Goal: Communication & Community: Answer question/provide support

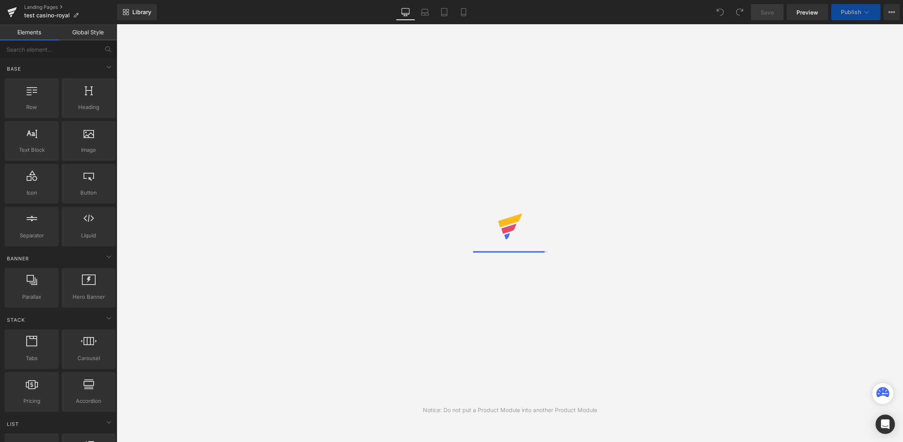
select select "45337535217853"
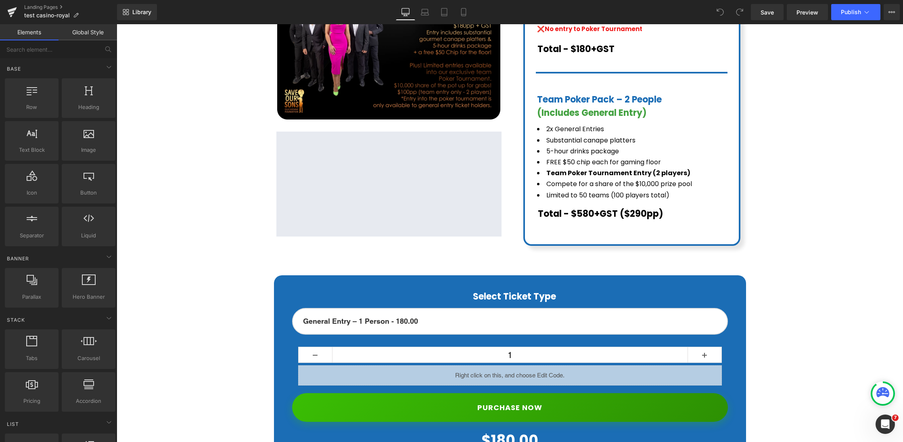
scroll to position [311, 0]
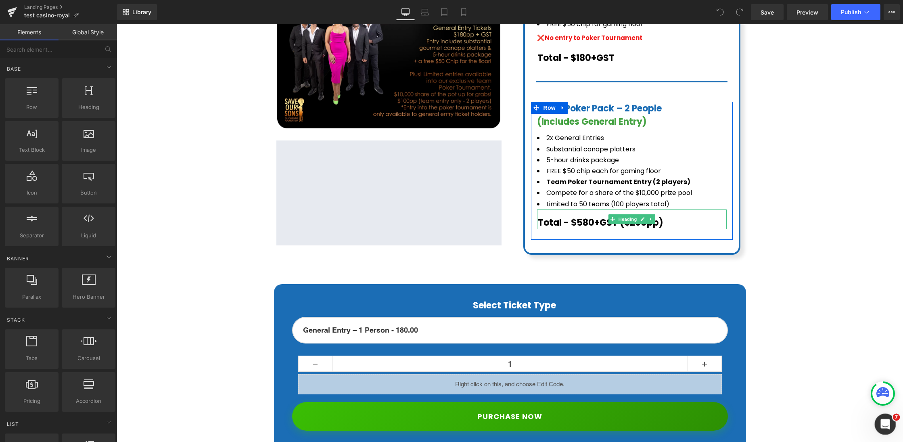
click at [886, 420] on icon "Open Intercom Messenger" at bounding box center [884, 423] width 13 height 13
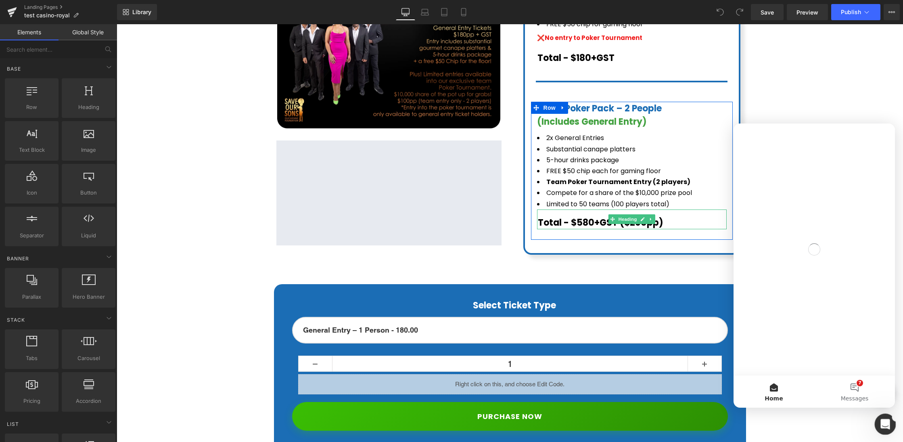
scroll to position [0, 0]
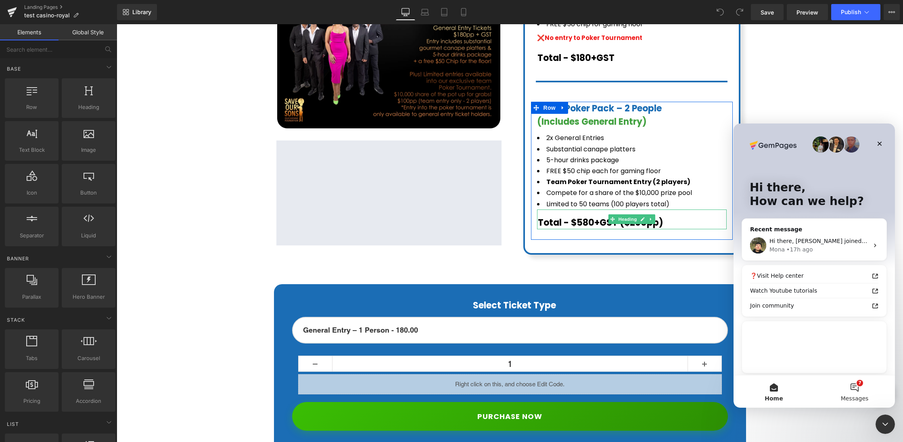
click at [850, 390] on button "7 Messages" at bounding box center [855, 391] width 81 height 32
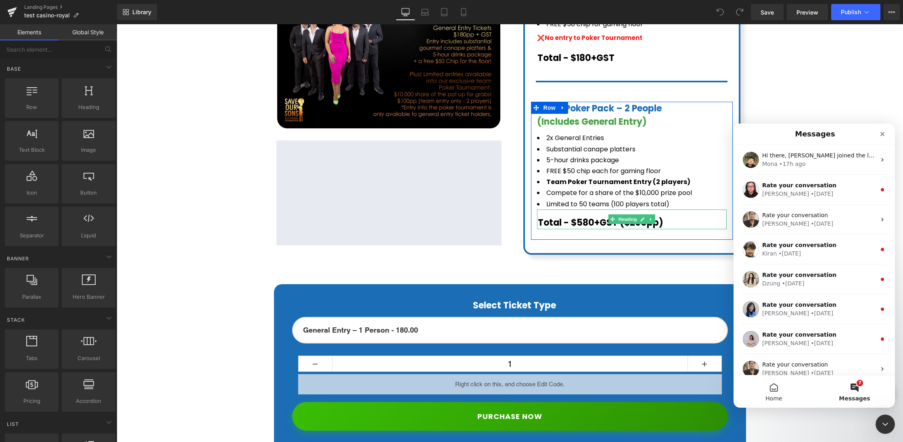
click at [770, 390] on button "Home" at bounding box center [774, 391] width 81 height 32
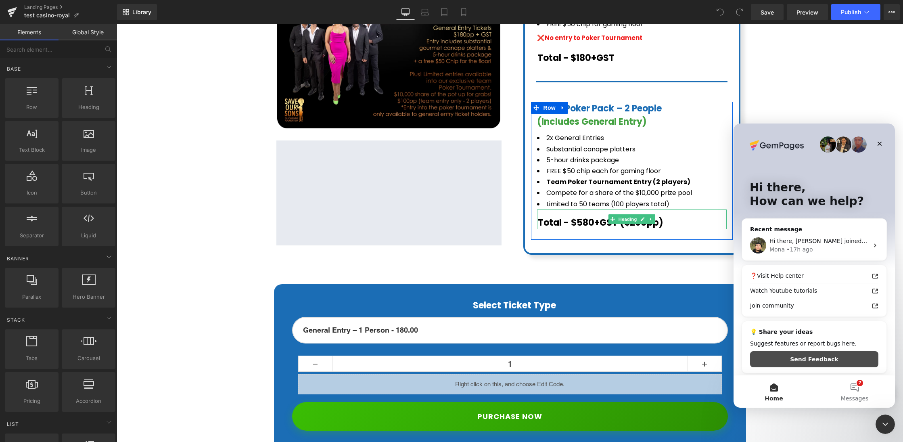
click at [794, 360] on button "Send Feedback" at bounding box center [814, 359] width 128 height 16
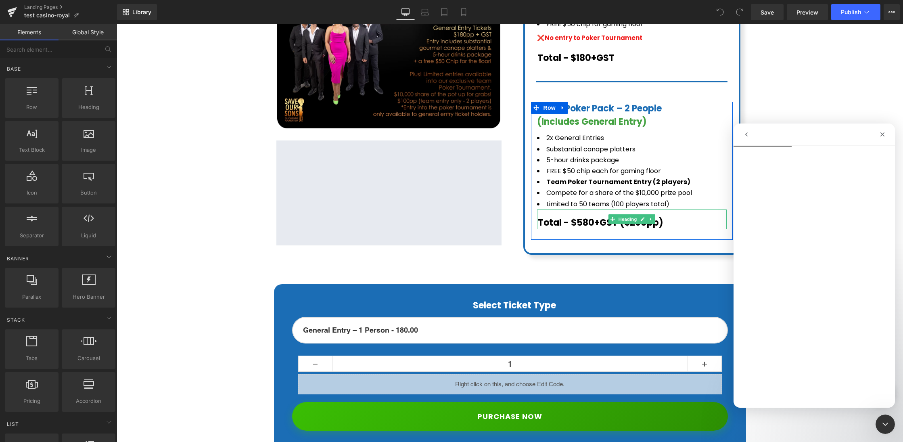
click at [745, 136] on icon "go back" at bounding box center [747, 134] width 6 height 6
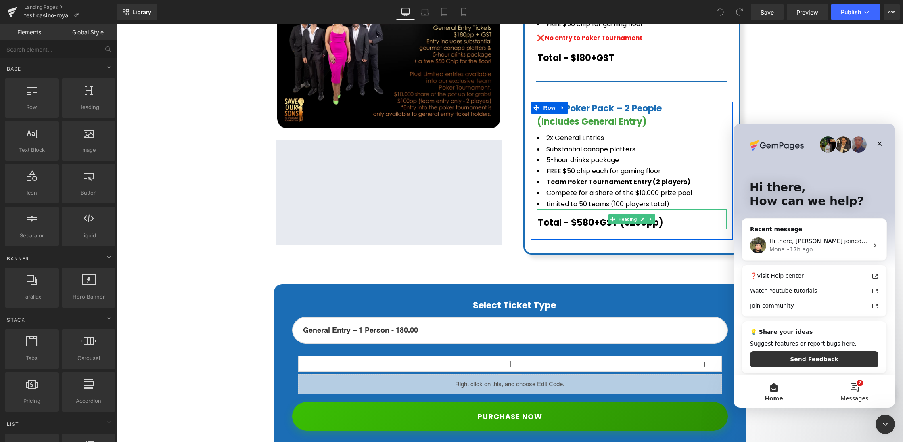
click at [853, 396] on span "Messages" at bounding box center [855, 399] width 28 height 6
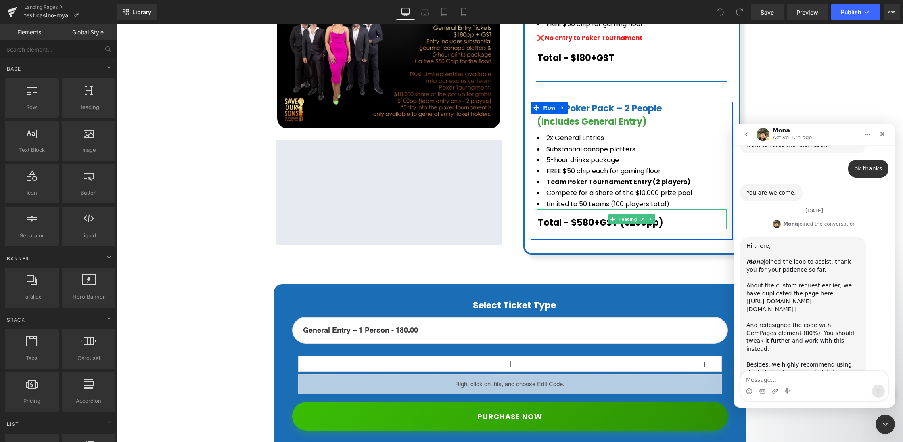
scroll to position [1655, 0]
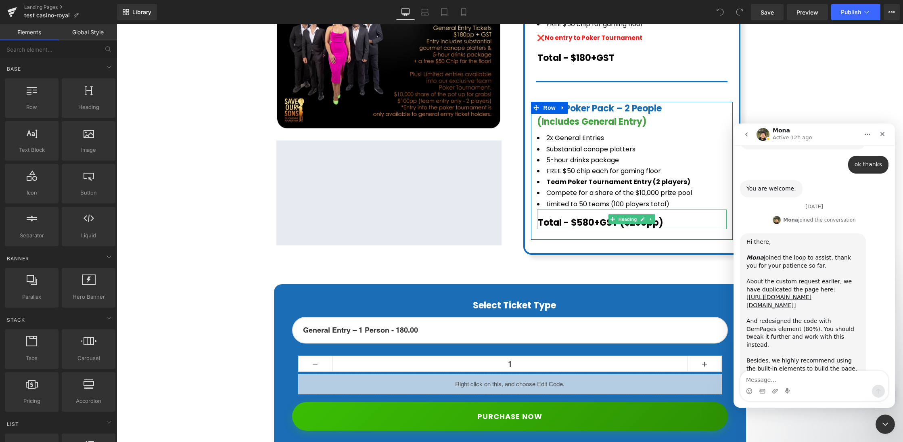
click at [750, 136] on icon "go back" at bounding box center [747, 134] width 6 height 6
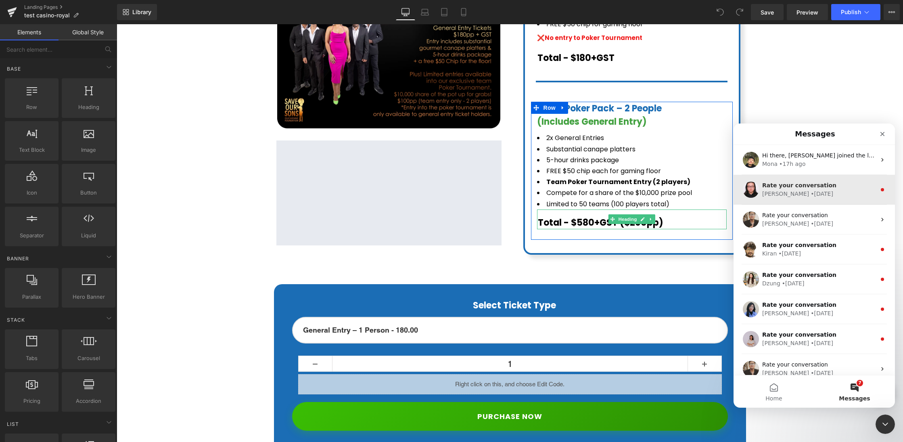
click at [795, 184] on span "Rate your conversation" at bounding box center [800, 185] width 74 height 6
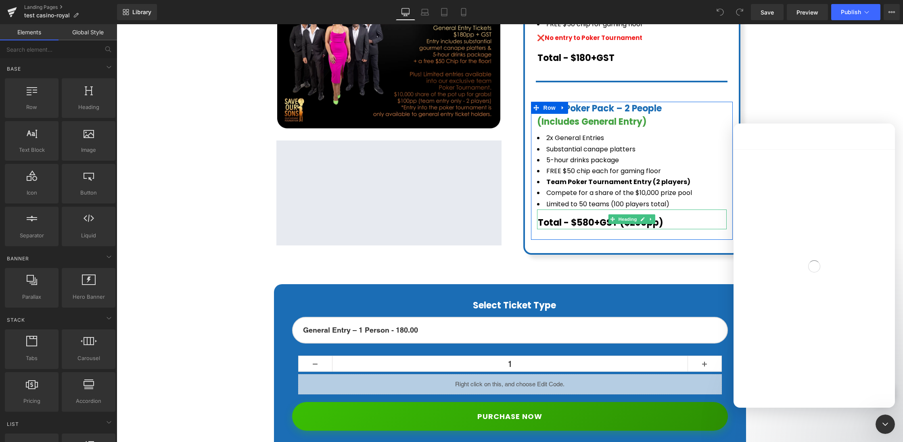
scroll to position [82, 0]
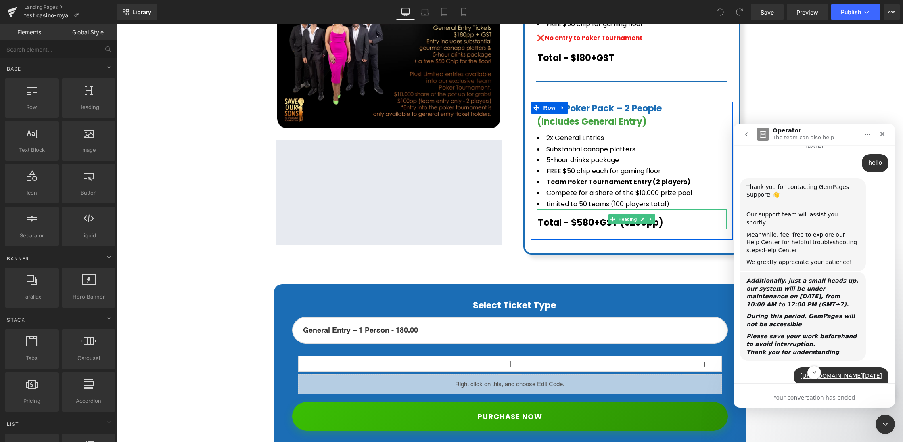
click at [748, 138] on button "go back" at bounding box center [746, 134] width 15 height 15
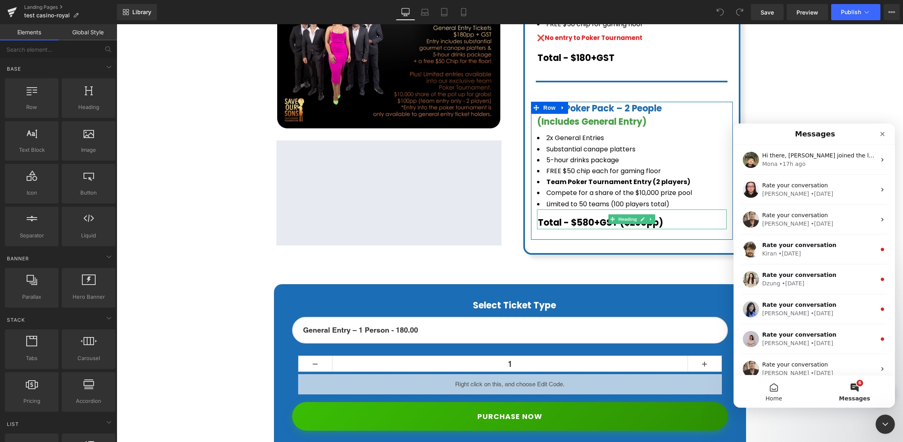
click at [781, 394] on button "Home" at bounding box center [774, 391] width 81 height 32
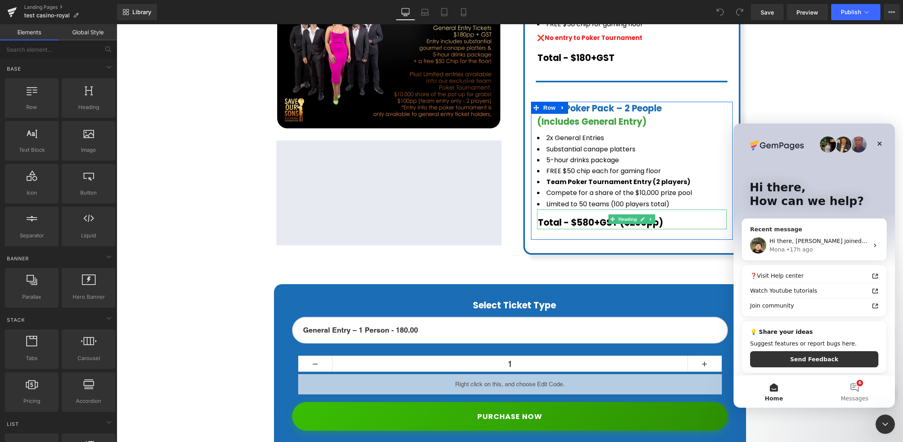
scroll to position [2, 0]
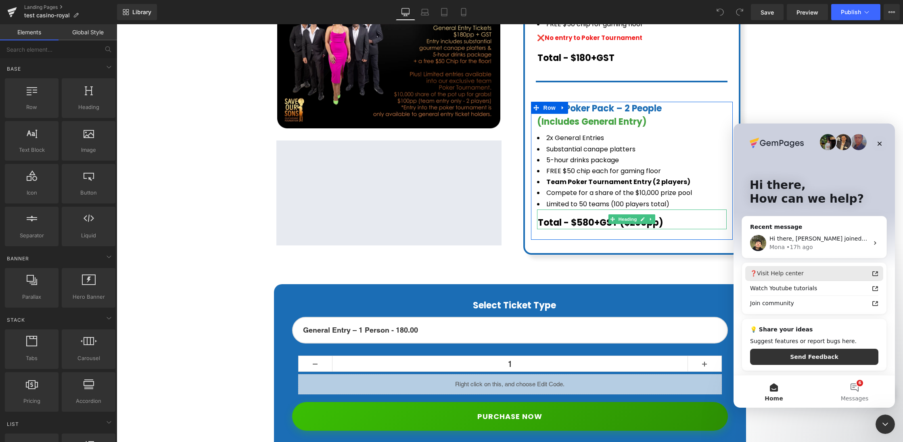
click at [793, 277] on div "❓Visit Help center" at bounding box center [809, 273] width 119 height 8
click at [777, 247] on div "Mona" at bounding box center [777, 247] width 15 height 8
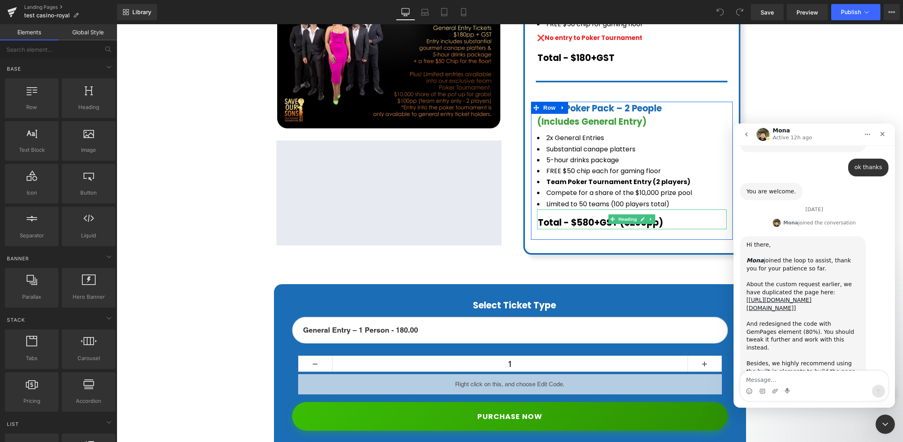
scroll to position [1655, 0]
click at [813, 381] on textarea "Message…" at bounding box center [815, 378] width 148 height 14
type textarea "hello"
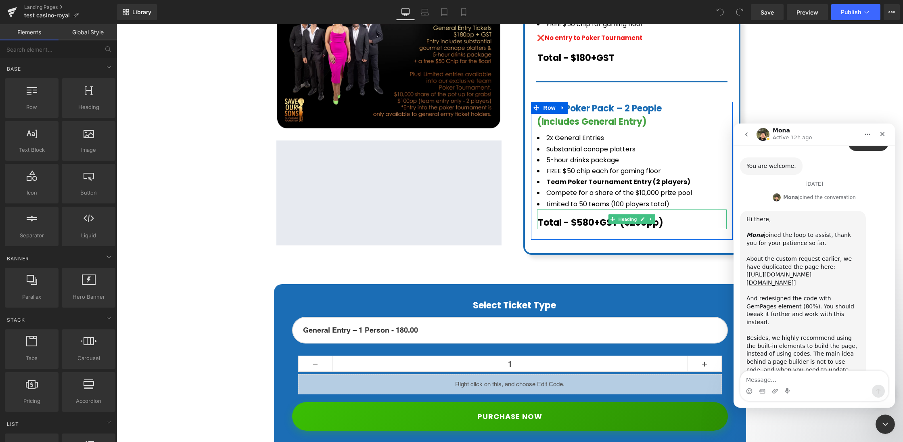
scroll to position [1679, 0]
click at [761, 55] on div at bounding box center [451, 209] width 903 height 418
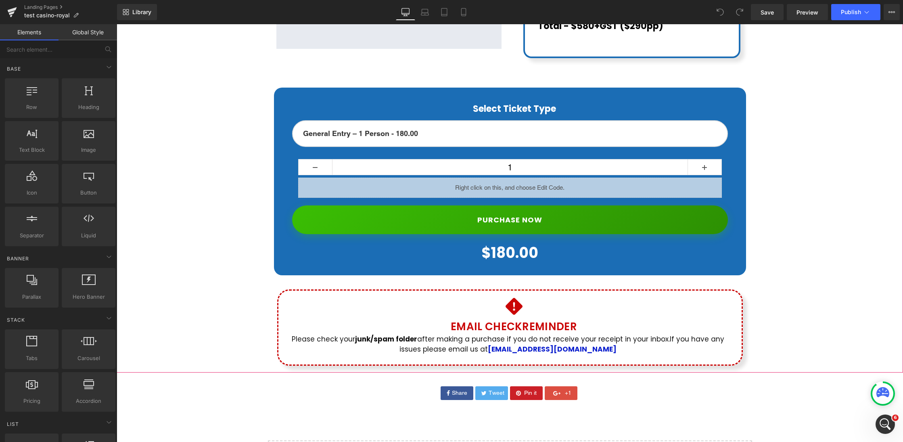
scroll to position [508, 0]
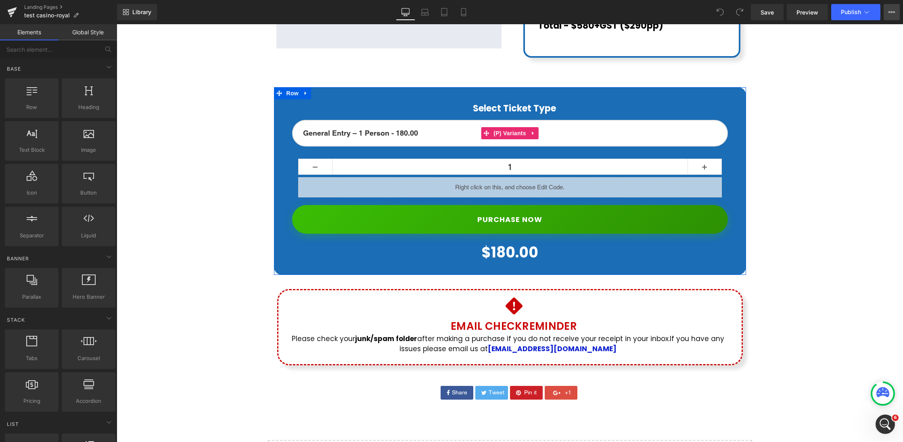
click at [892, 14] on icon at bounding box center [892, 12] width 6 height 6
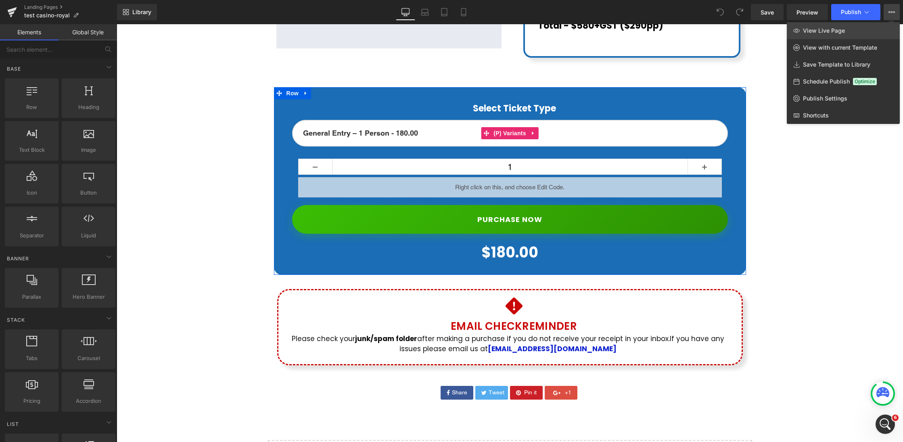
click at [851, 29] on link "View Live Page" at bounding box center [843, 30] width 113 height 17
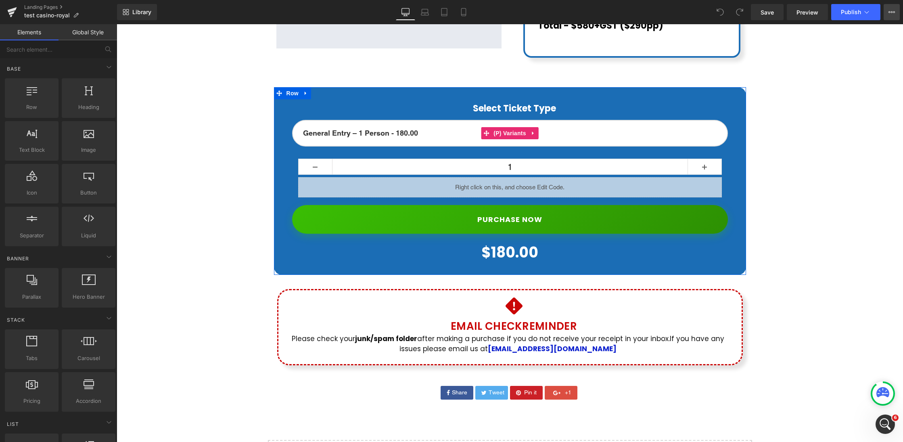
click at [892, 14] on icon at bounding box center [892, 12] width 6 height 6
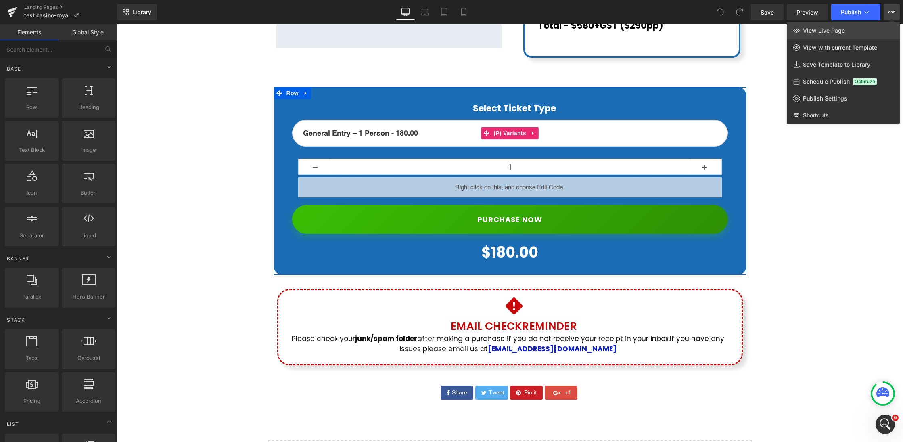
click at [857, 31] on link "View Live Page" at bounding box center [843, 30] width 113 height 17
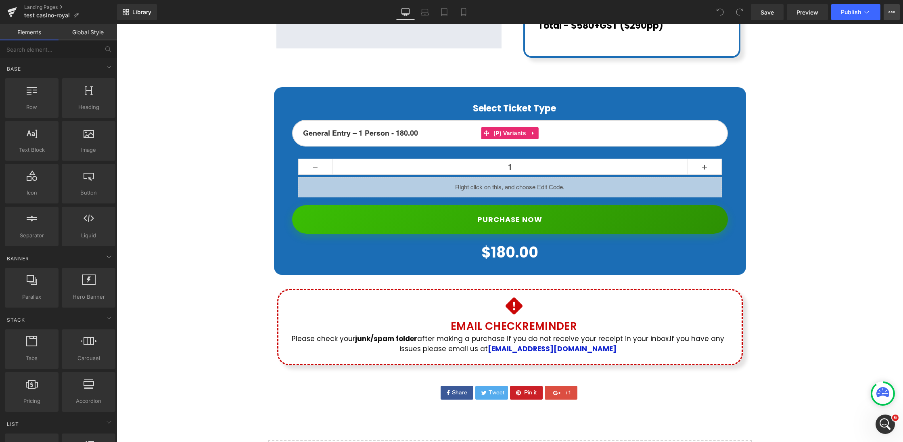
click at [888, 14] on button "View Live Page View with current Template Save Template to Library Schedule Pub…" at bounding box center [892, 12] width 16 height 16
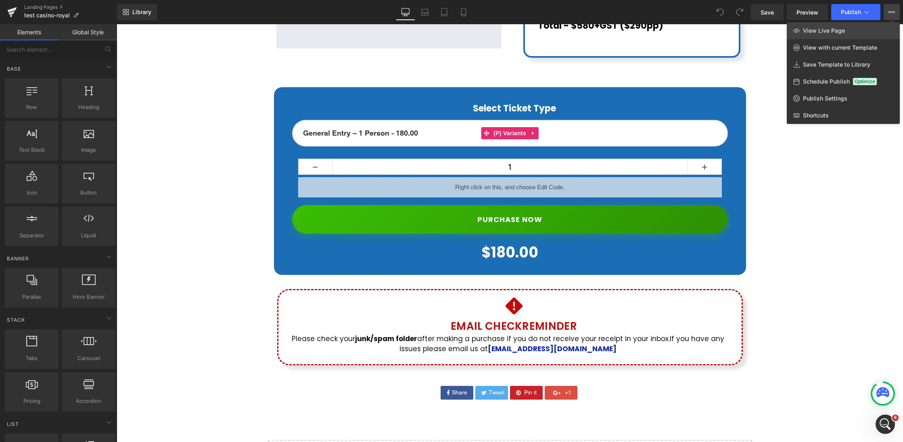
click at [865, 29] on link "View Live Page" at bounding box center [843, 30] width 113 height 17
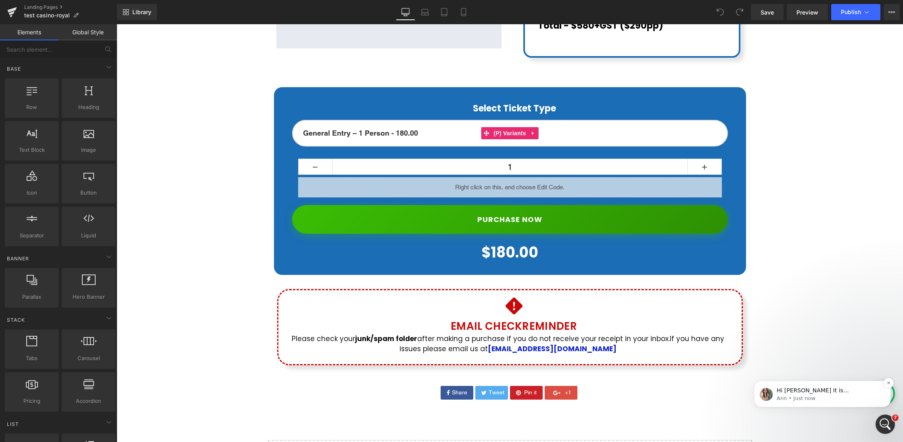
scroll to position [1769, 0]
click at [819, 395] on p "Ann • Just now" at bounding box center [829, 398] width 104 height 7
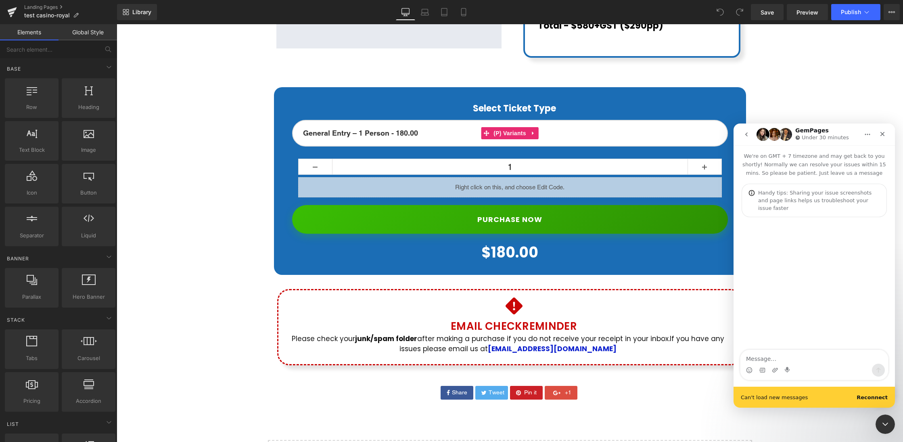
scroll to position [0, 0]
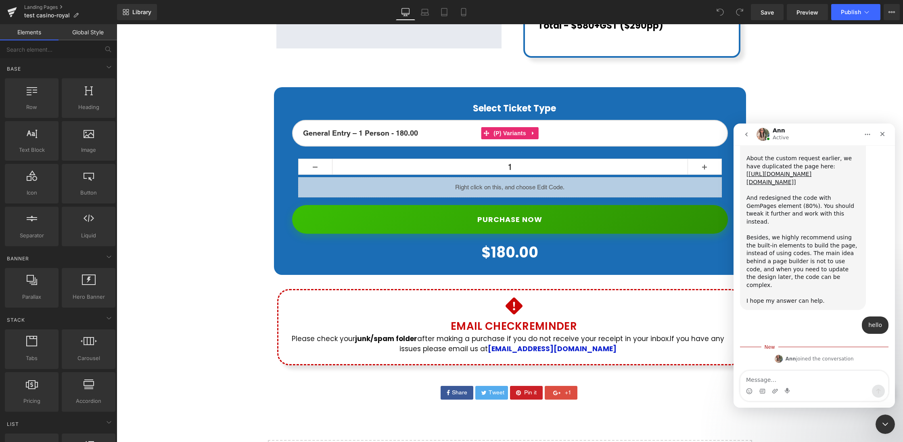
scroll to position [1783, 0]
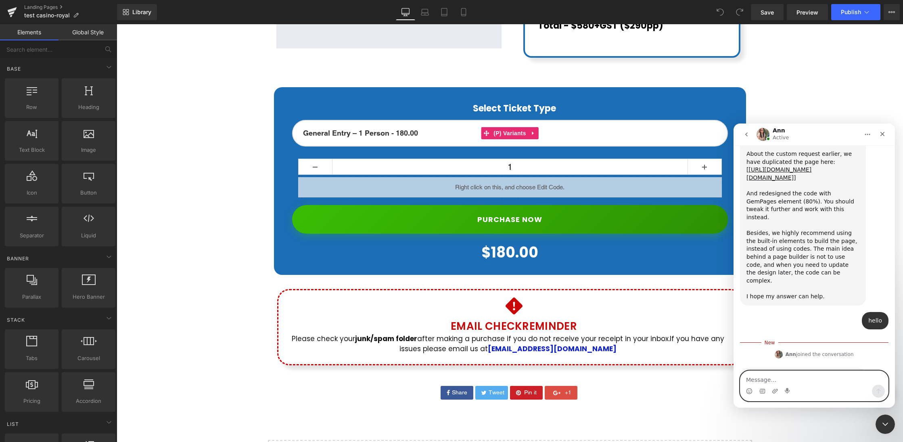
click at [773, 379] on textarea "Message…" at bounding box center [815, 378] width 148 height 14
type textarea "yes just code question"
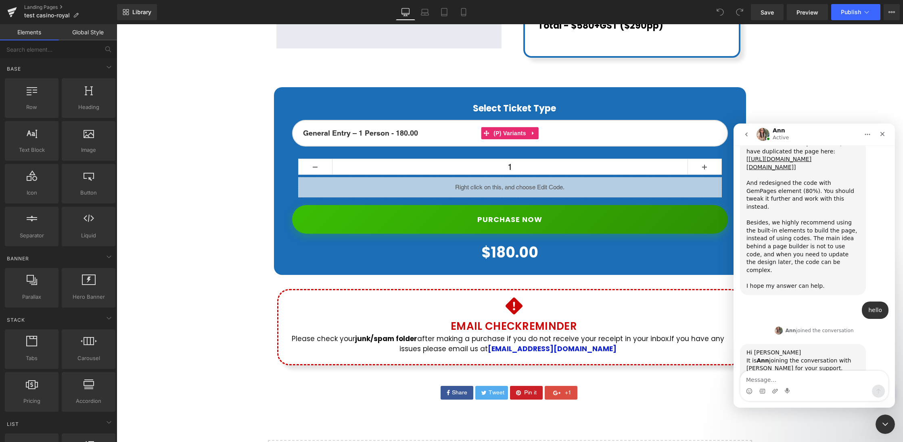
drag, startPoint x: 506, startPoint y: 178, endPoint x: 398, endPoint y: 140, distance: 113.9
click at [506, 178] on div at bounding box center [451, 209] width 903 height 418
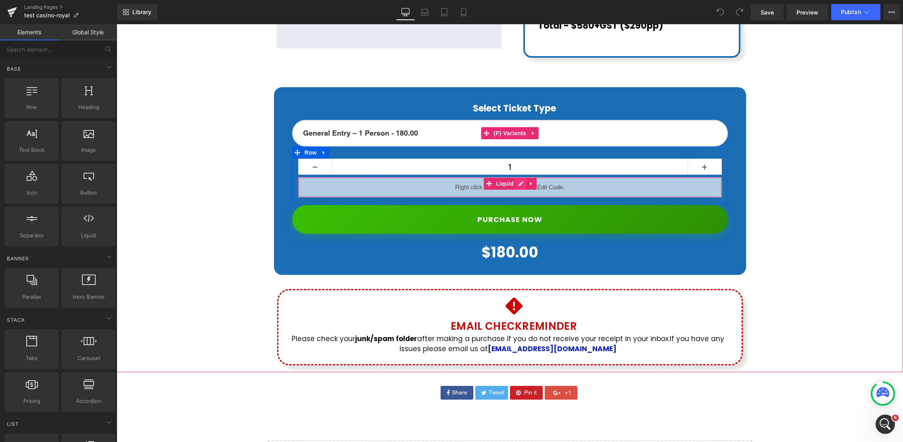
click at [522, 177] on div "Liquid" at bounding box center [510, 187] width 424 height 20
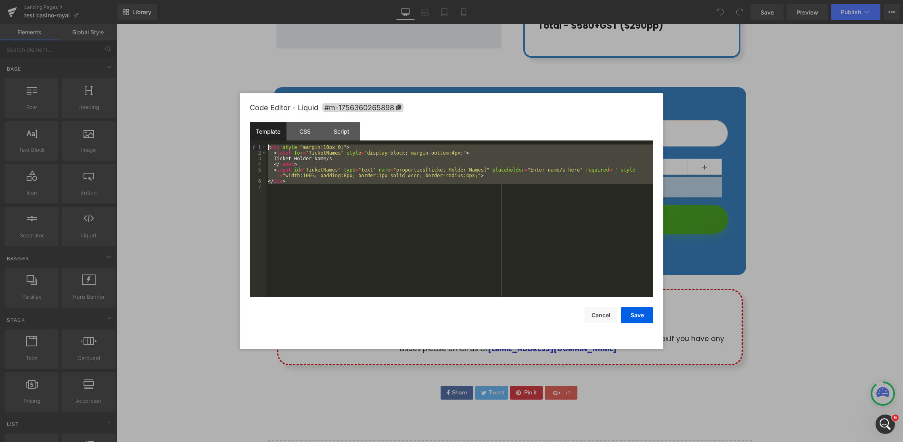
drag, startPoint x: 401, startPoint y: 223, endPoint x: 198, endPoint y: 108, distance: 233.2
click at [198, 108] on body "You are previewing how the will restyle your page. You can not edit Elements in…" at bounding box center [451, 221] width 903 height 442
drag, startPoint x: 777, startPoint y: 250, endPoint x: 660, endPoint y: 232, distance: 119.2
click at [777, 250] on div at bounding box center [451, 221] width 903 height 442
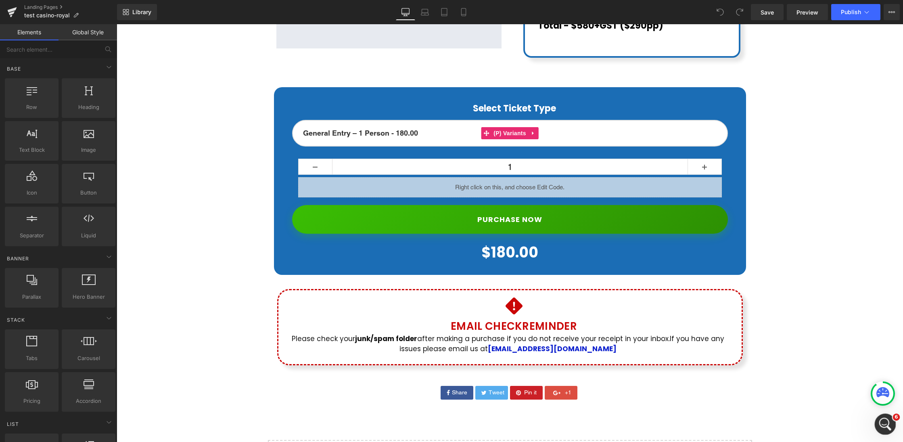
click at [877, 421] on div "Open Intercom Messenger" at bounding box center [884, 423] width 27 height 27
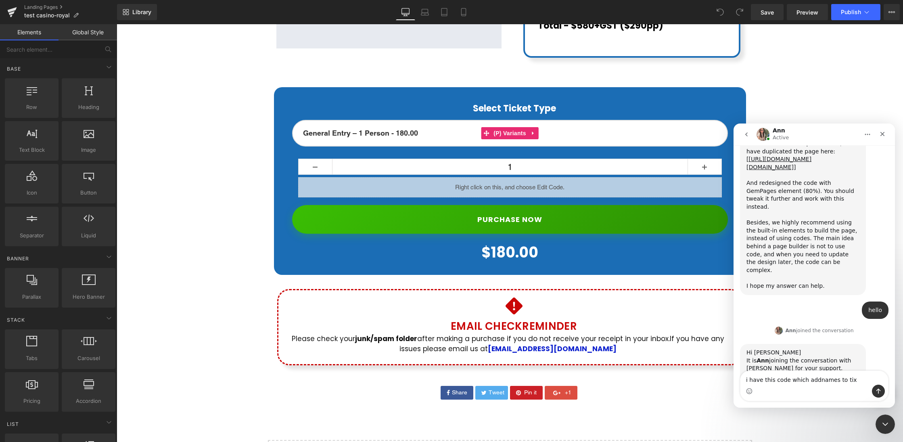
type textarea "i have this code which addnames to tix <div style="margin:10px 0;"> <label for=…"
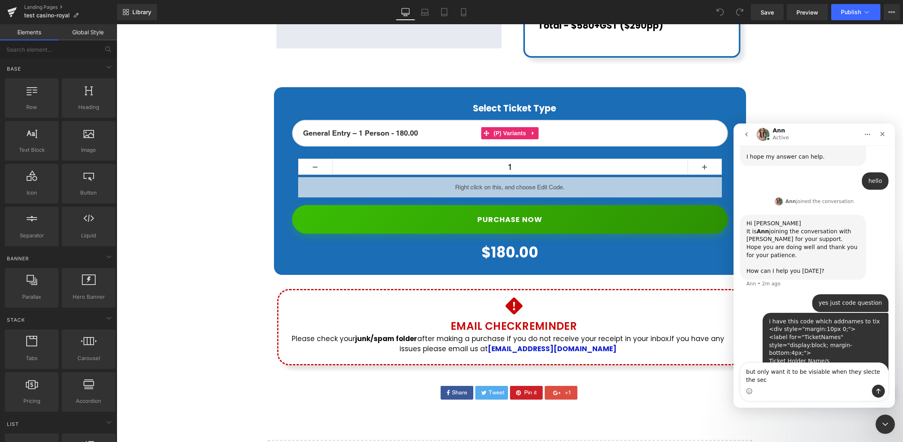
scroll to position [1930, 0]
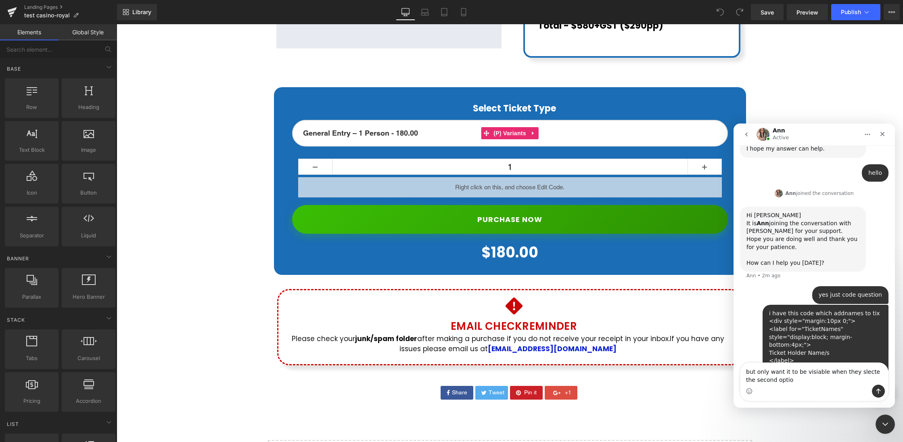
type textarea "but only want it to be visiable when they slecte the second option"
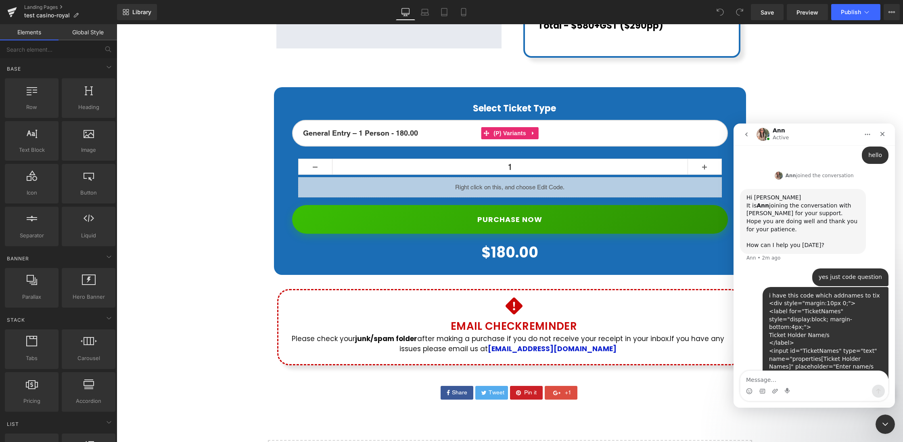
scroll to position [1948, 0]
click at [775, 392] on icon "Upload attachment" at bounding box center [775, 391] width 6 height 6
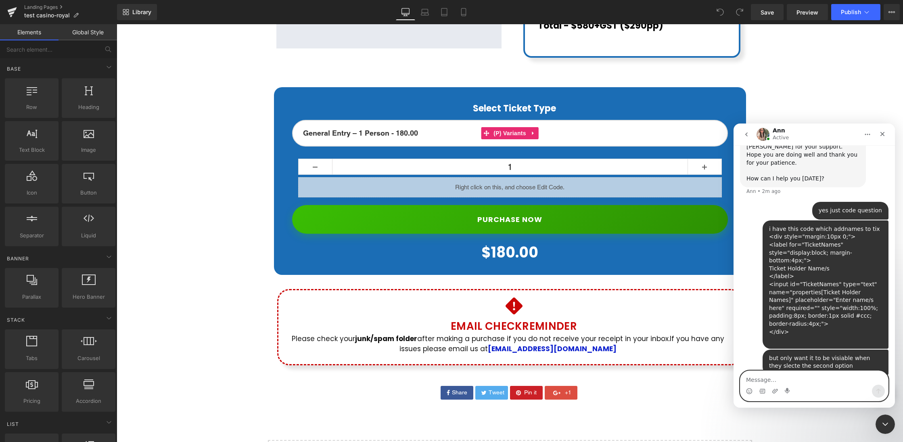
scroll to position [2015, 0]
click at [777, 379] on textarea "Message…" at bounding box center [815, 378] width 148 height 14
click at [861, 13] on div at bounding box center [451, 209] width 903 height 418
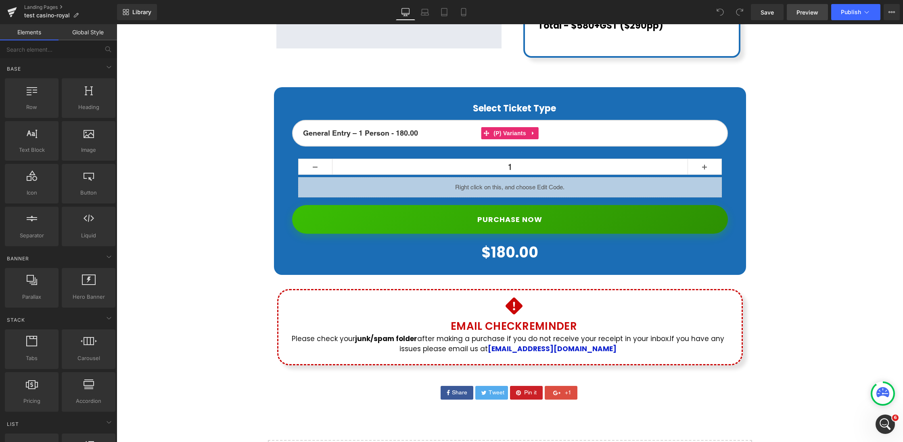
click at [812, 11] on span "Preview" at bounding box center [808, 12] width 22 height 8
click at [865, 14] on icon at bounding box center [867, 12] width 8 height 8
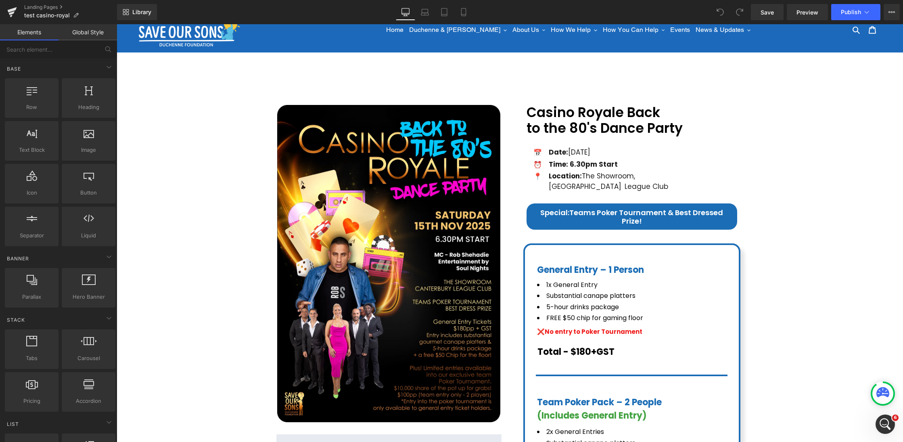
scroll to position [15, 0]
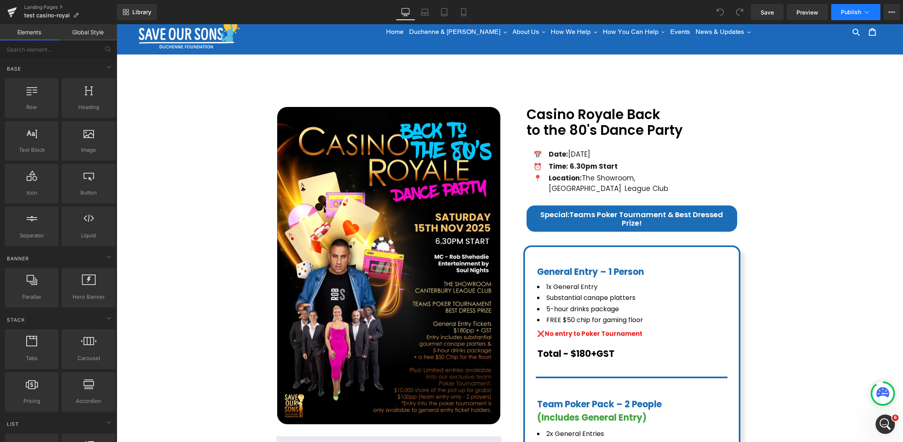
click at [846, 14] on span "Publish" at bounding box center [851, 12] width 20 height 6
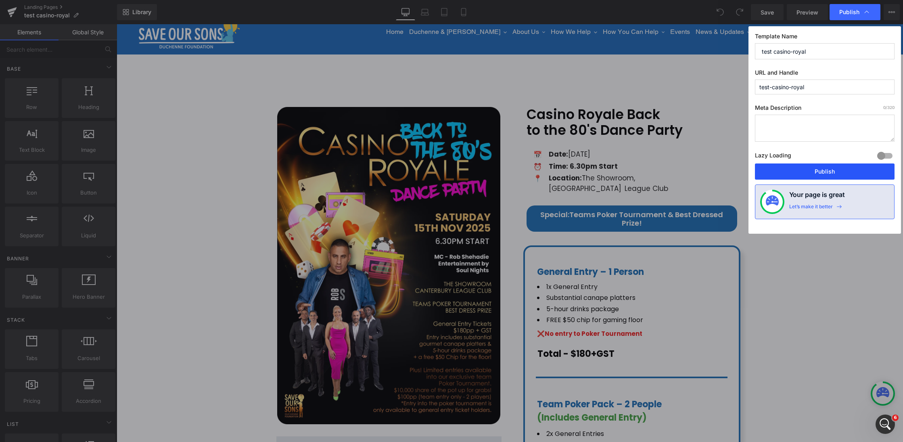
click at [777, 172] on button "Publish" at bounding box center [825, 171] width 140 height 16
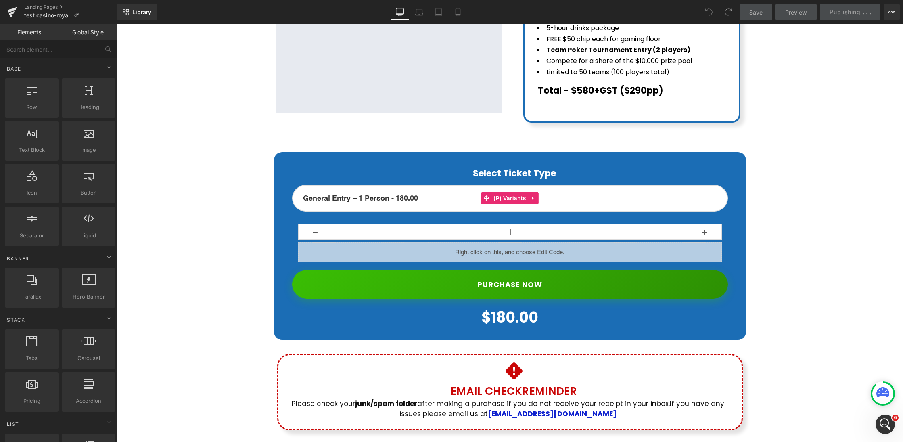
scroll to position [551, 0]
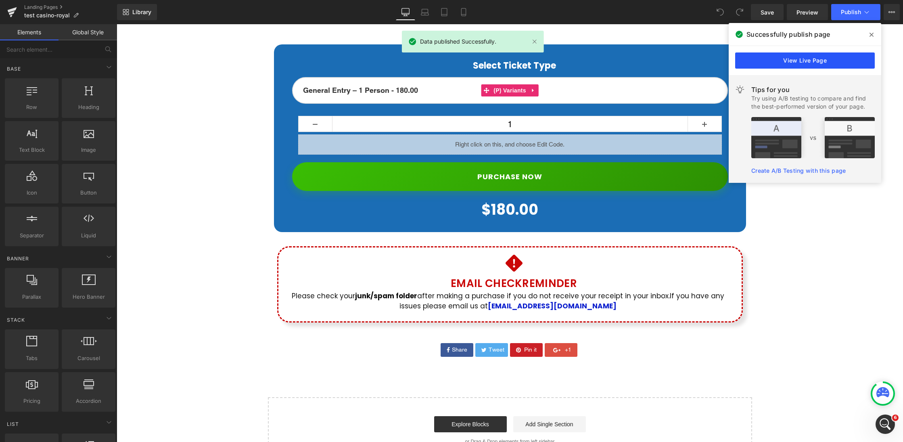
click at [802, 64] on link "View Live Page" at bounding box center [805, 60] width 140 height 16
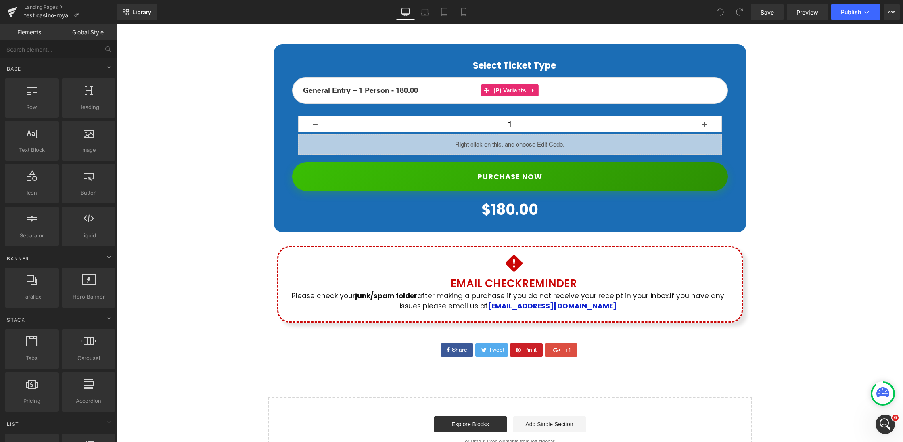
scroll to position [2047, 0]
click at [887, 426] on icon "Open Intercom Messenger" at bounding box center [884, 423] width 13 height 13
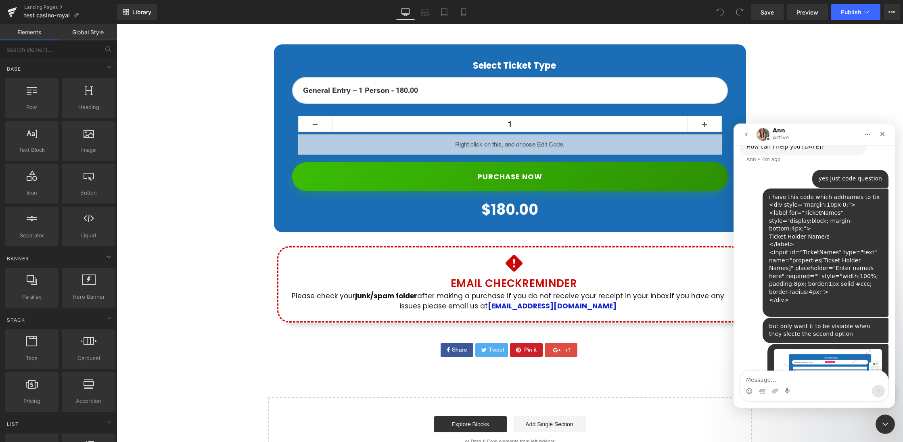
type textarea "[URL][DOMAIN_NAME]"
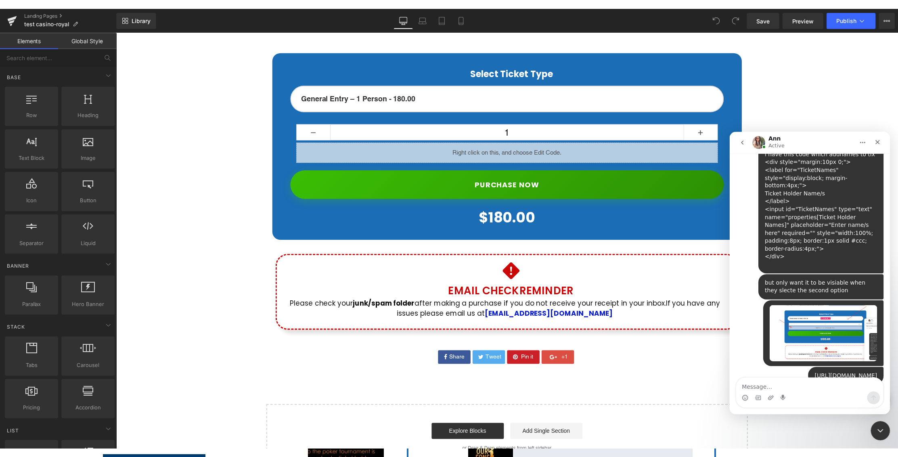
scroll to position [2090, 0]
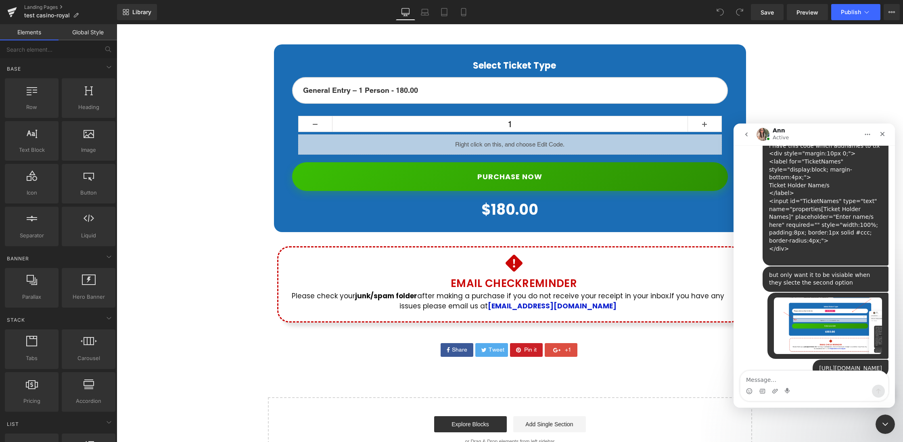
click at [831, 54] on div at bounding box center [451, 209] width 903 height 418
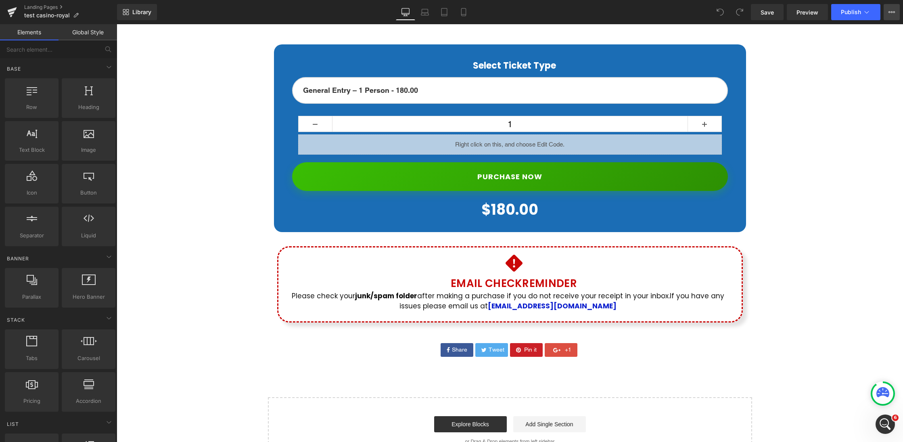
click at [889, 9] on icon at bounding box center [892, 12] width 6 height 6
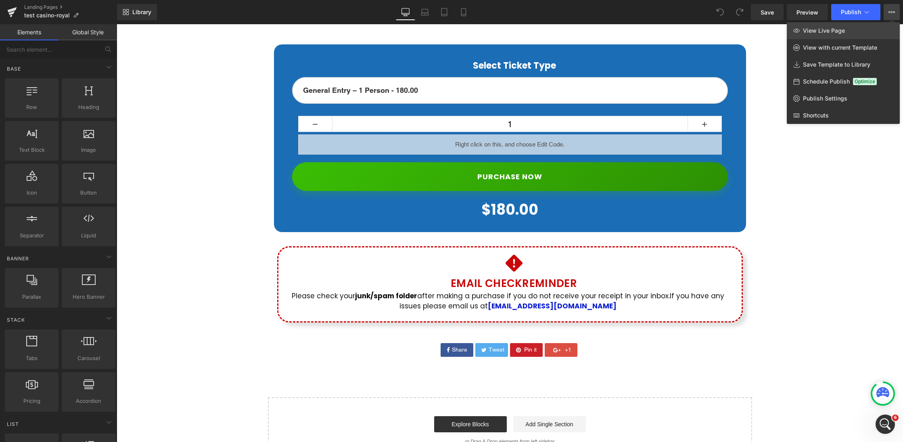
click at [845, 35] on link "View Live Page" at bounding box center [843, 30] width 113 height 17
